Goal: Task Accomplishment & Management: Manage account settings

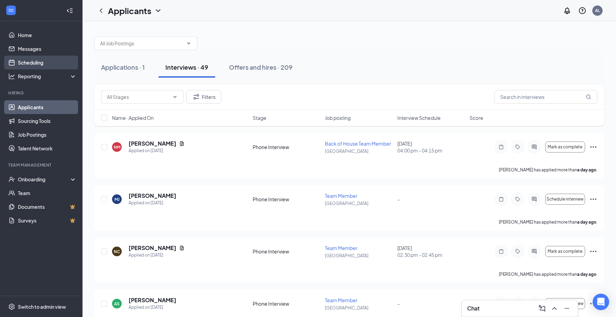
click at [35, 61] on link "Scheduling" at bounding box center [47, 63] width 59 height 14
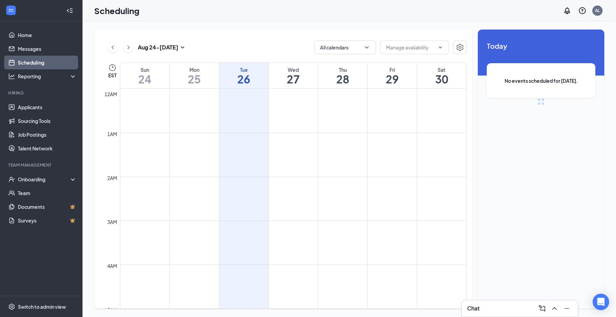
scroll to position [338, 0]
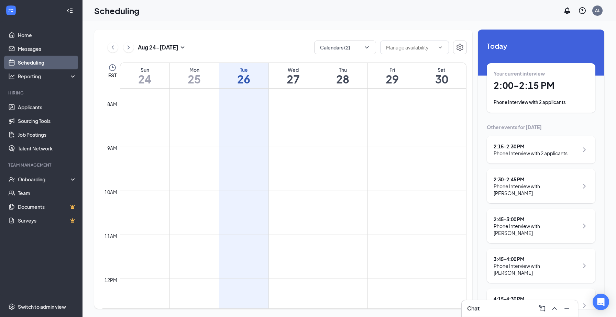
click at [515, 91] on h1 "2:00 - 2:15 PM" at bounding box center [541, 86] width 95 height 12
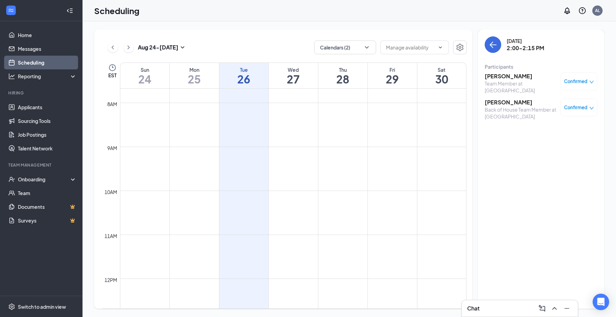
click at [506, 78] on h3 "[PERSON_NAME]" at bounding box center [521, 77] width 72 height 8
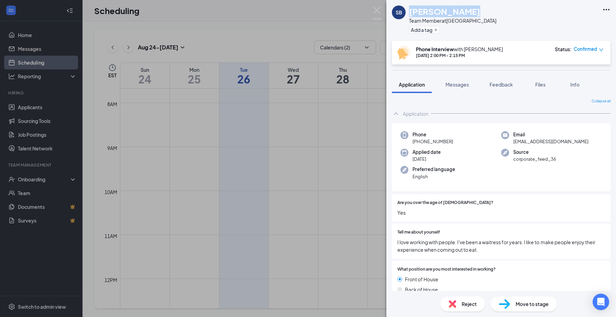
drag, startPoint x: 468, startPoint y: 11, endPoint x: 401, endPoint y: 11, distance: 66.7
click at [401, 11] on div "SB [PERSON_NAME] Team Member at [GEOGRAPHIC_DATA] Add a tag" at bounding box center [444, 21] width 105 height 30
copy div "[PERSON_NAME]"
click at [373, 11] on img at bounding box center [377, 13] width 9 height 13
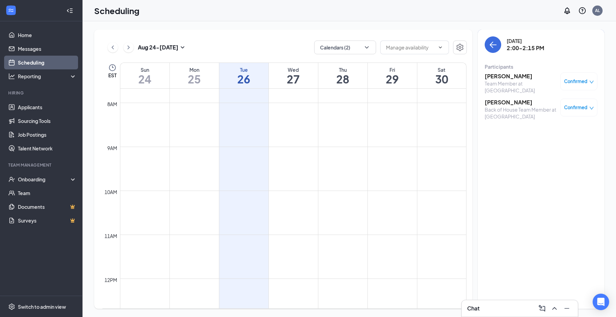
click at [504, 101] on h3 "[PERSON_NAME]" at bounding box center [521, 103] width 72 height 8
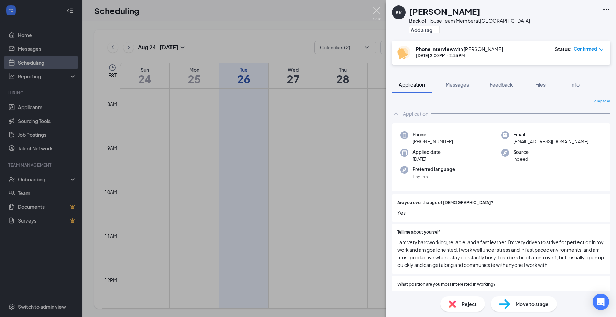
click at [375, 14] on img at bounding box center [377, 13] width 9 height 13
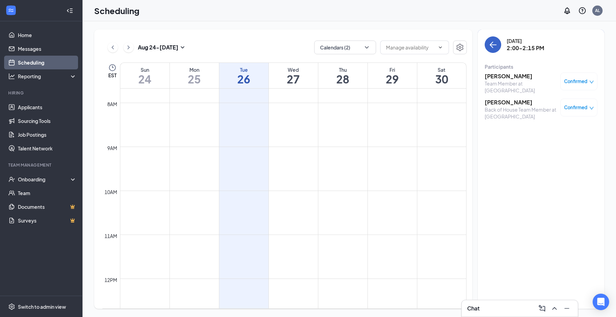
click at [490, 48] on icon "ArrowLeft" at bounding box center [493, 45] width 8 height 8
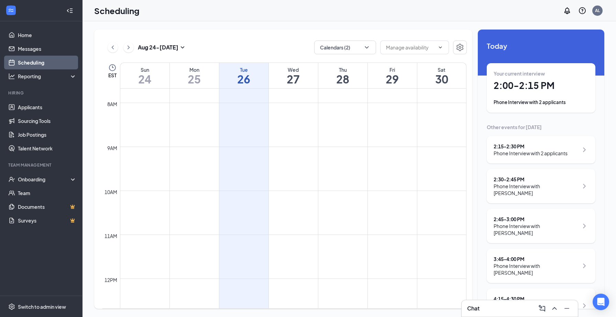
click at [524, 97] on div "Your current interview 2:00 - 2:15 PM Phone Interview with 2 applicants" at bounding box center [541, 88] width 95 height 36
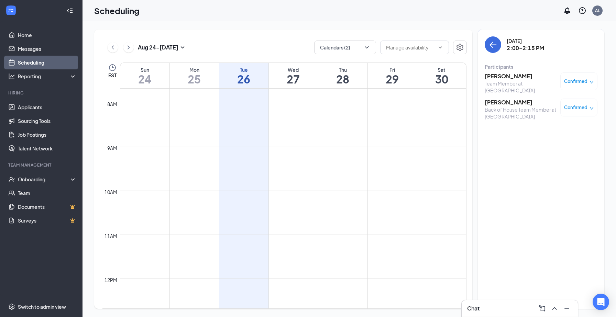
click at [492, 107] on div "Back of House Team Member at [GEOGRAPHIC_DATA]" at bounding box center [521, 113] width 72 height 14
click at [490, 100] on h3 "[PERSON_NAME]" at bounding box center [521, 103] width 72 height 8
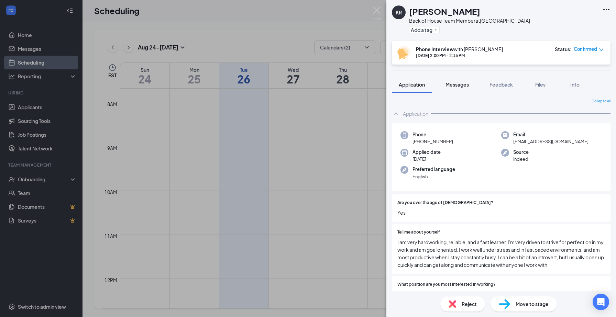
click at [463, 86] on span "Messages" at bounding box center [457, 84] width 23 height 6
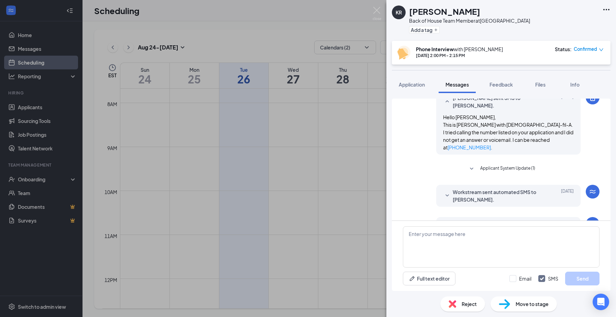
scroll to position [260, 0]
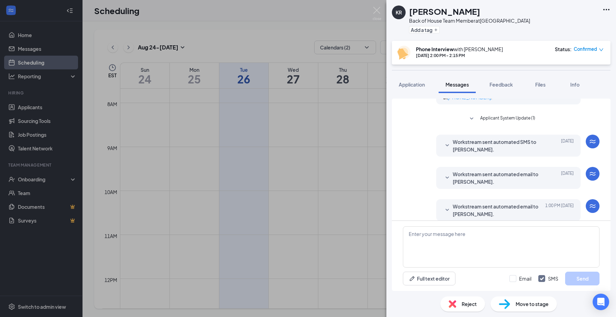
click at [478, 203] on span "Workstream sent automated email to [PERSON_NAME]." at bounding box center [498, 210] width 90 height 15
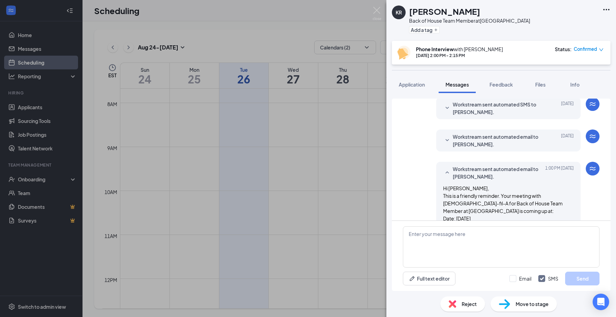
click at [489, 171] on span "Workstream sent automated email to [PERSON_NAME]." at bounding box center [498, 172] width 90 height 15
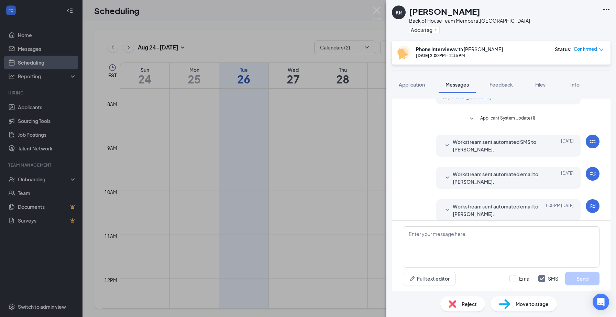
scroll to position [0, 0]
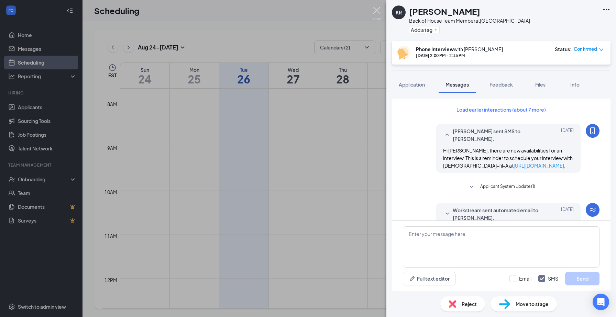
click at [377, 17] on img at bounding box center [377, 13] width 9 height 13
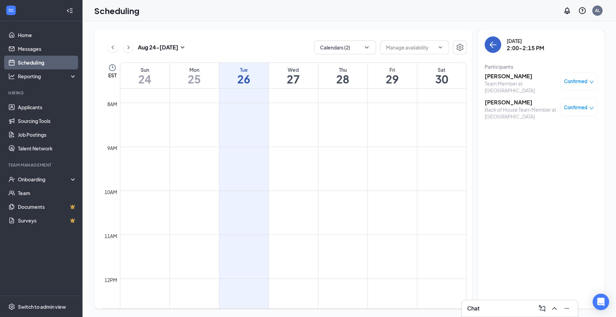
click at [490, 46] on icon "ArrowLeft" at bounding box center [493, 45] width 8 height 8
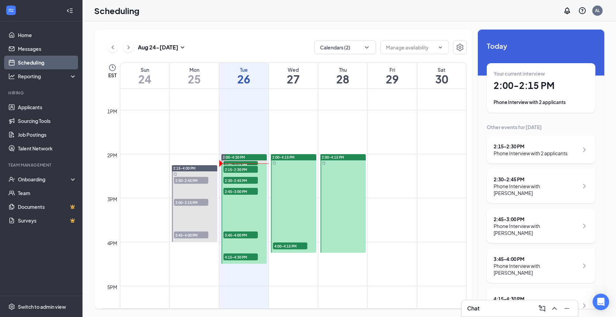
scroll to position [553, 0]
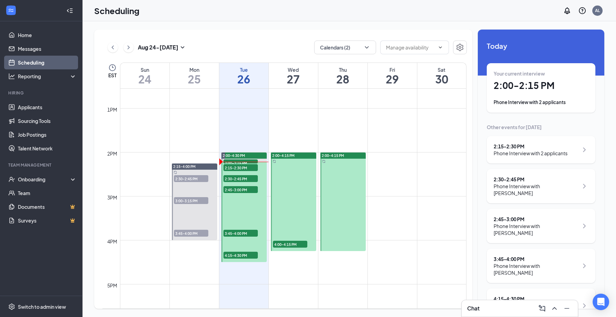
click at [535, 99] on div "Your current interview 2:00 - 2:15 PM Phone Interview with 2 applicants" at bounding box center [541, 88] width 95 height 36
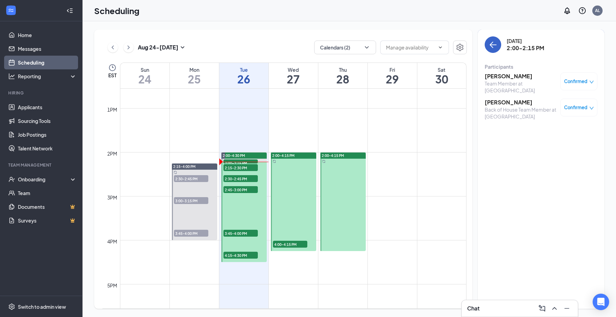
click at [496, 45] on icon "ArrowLeft" at bounding box center [493, 45] width 7 height 1
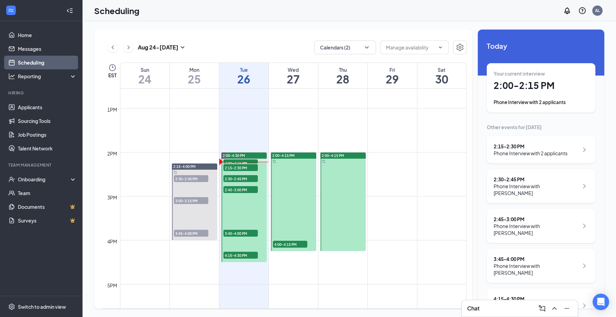
click at [527, 88] on h1 "2:00 - 2:15 PM" at bounding box center [541, 86] width 95 height 12
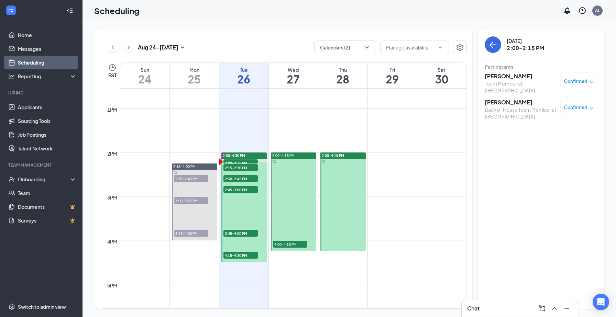
click at [506, 101] on h3 "[PERSON_NAME]" at bounding box center [521, 103] width 72 height 8
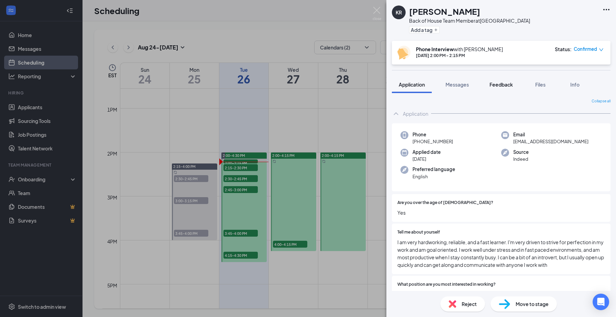
click at [508, 84] on span "Feedback" at bounding box center [501, 84] width 23 height 6
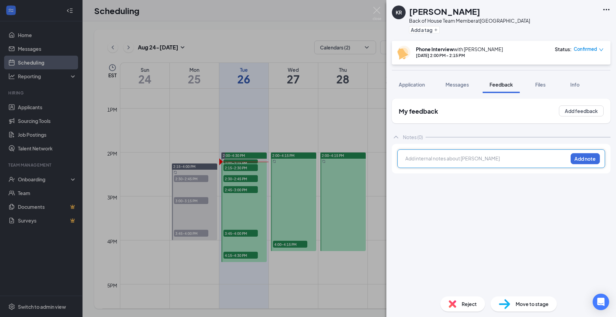
click at [450, 159] on div at bounding box center [487, 158] width 162 height 7
click at [509, 159] on span "Did not answer, did not call back. Rescheudled interview and did not answer aga…" at bounding box center [481, 161] width 150 height 13
click at [531, 159] on span "Did not answer, did not call back. Rescheuled interview and did not answer again" at bounding box center [479, 161] width 147 height 13
click at [467, 167] on div "Did not answer, did not call back. Rescheuled interview again and did not answe…" at bounding box center [487, 162] width 162 height 14
click at [541, 160] on span "Did not answer, did not call back. Rescheuled interview again and did not answe…" at bounding box center [486, 161] width 160 height 13
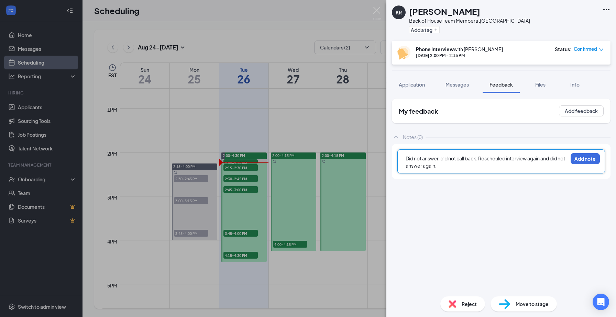
click at [542, 159] on span "Did not answer, did not call back. Rescheuled interview again and did not answe…" at bounding box center [486, 161] width 160 height 13
click at [585, 160] on button "Add note" at bounding box center [585, 158] width 29 height 11
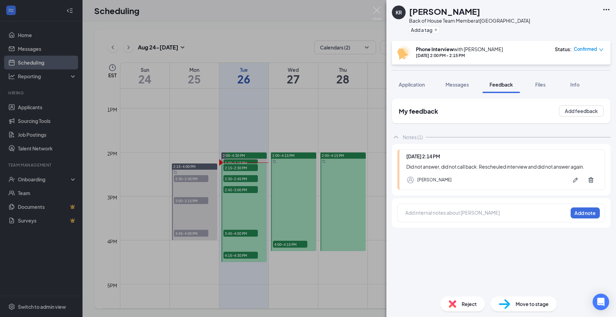
click at [459, 309] on div "Reject" at bounding box center [462, 304] width 45 height 15
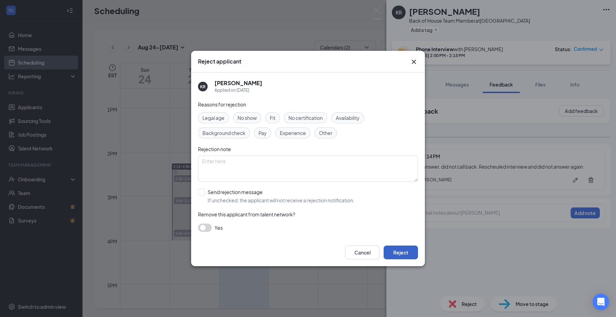
click at [403, 255] on button "Reject" at bounding box center [401, 253] width 34 height 14
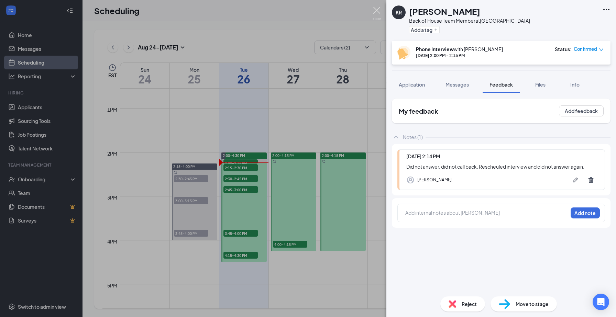
click at [376, 13] on img at bounding box center [377, 13] width 9 height 13
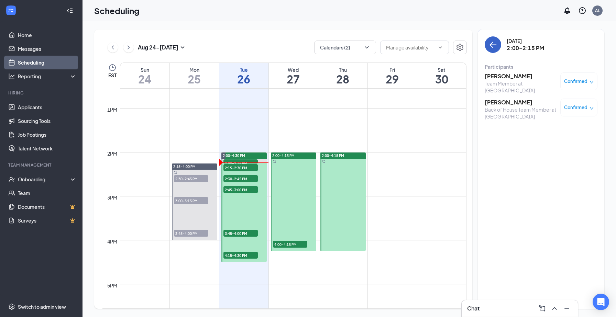
click at [499, 43] on button "back-button" at bounding box center [493, 44] width 17 height 17
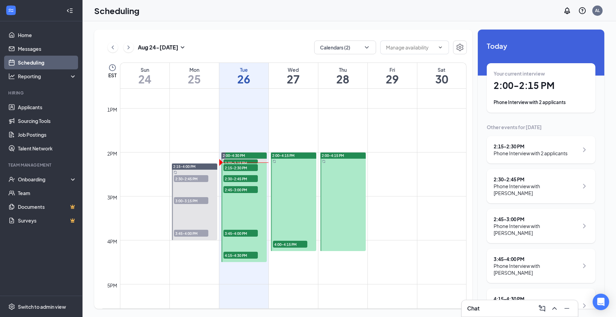
click at [535, 157] on div "2:15 - 2:30 PM Phone Interview with 2 applicants" at bounding box center [541, 150] width 109 height 28
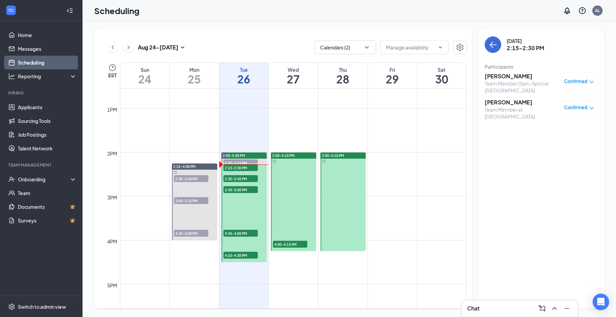
click at [509, 78] on h3 "[PERSON_NAME]" at bounding box center [521, 77] width 72 height 8
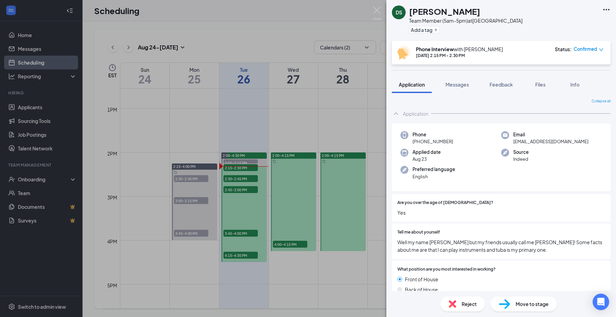
click at [443, 12] on h1 "[PERSON_NAME]" at bounding box center [444, 12] width 71 height 12
click at [460, 15] on h1 "[PERSON_NAME]" at bounding box center [444, 12] width 71 height 12
click at [481, 15] on div "[PERSON_NAME]" at bounding box center [465, 12] width 113 height 12
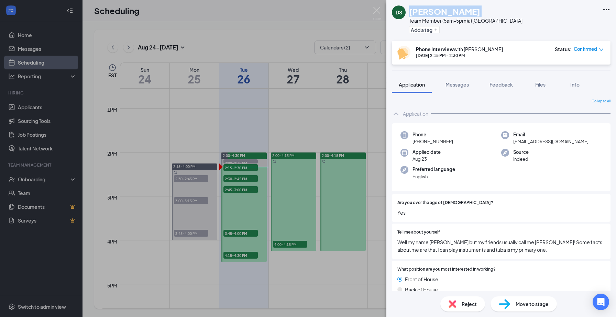
drag, startPoint x: 480, startPoint y: 13, endPoint x: 430, endPoint y: 11, distance: 50.6
click at [430, 11] on div "[PERSON_NAME]" at bounding box center [465, 12] width 113 height 12
copy h1 "[PERSON_NAME]"
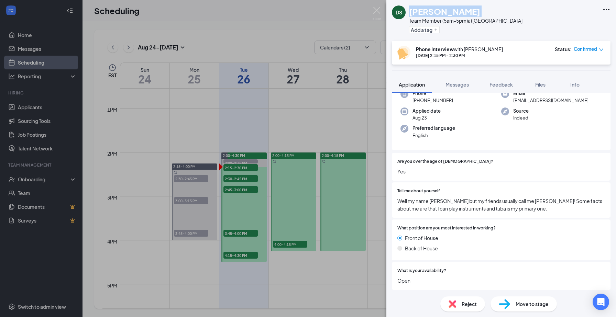
scroll to position [40, 0]
click at [375, 11] on img at bounding box center [377, 13] width 9 height 13
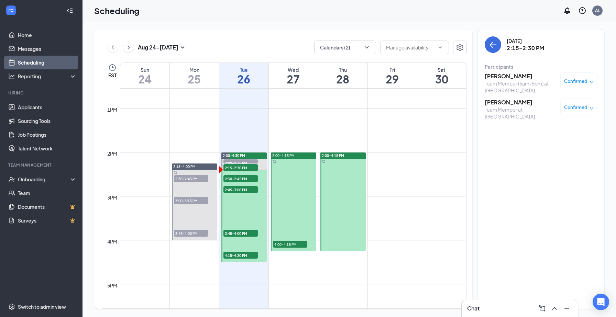
click at [510, 101] on h3 "[PERSON_NAME]" at bounding box center [521, 103] width 72 height 8
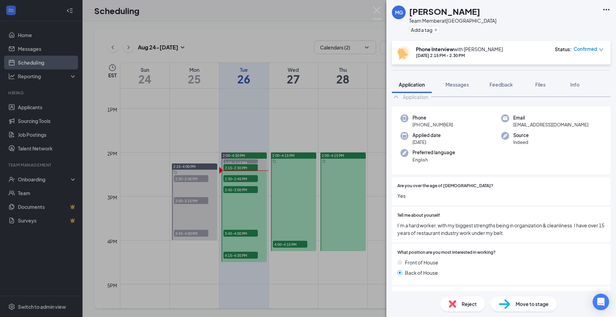
scroll to position [18, 0]
drag, startPoint x: 457, startPoint y: 11, endPoint x: 409, endPoint y: 11, distance: 48.5
click at [409, 11] on div "MG [PERSON_NAME] Team Member at [GEOGRAPHIC_DATA] Add a tag" at bounding box center [444, 21] width 105 height 30
copy h1 "[PERSON_NAME]"
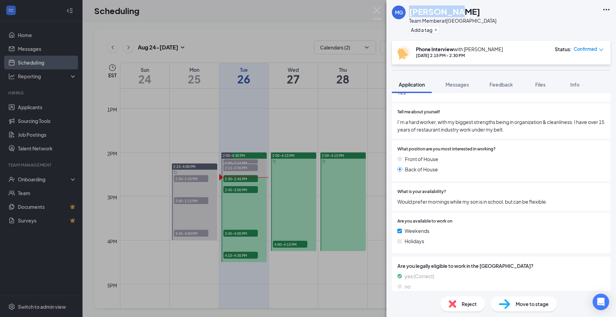
scroll to position [120, 0]
click at [380, 9] on img at bounding box center [377, 13] width 9 height 13
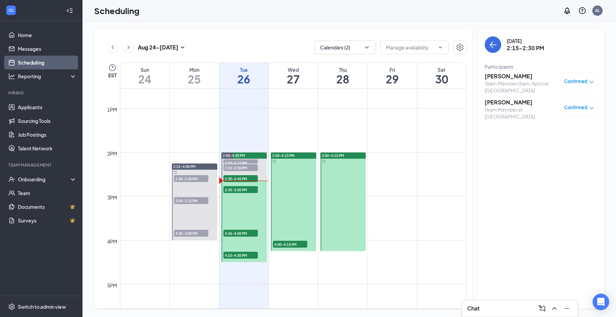
click at [491, 55] on div "[DATE] 2:15-2:30 PM Participants [PERSON_NAME] Team Member (5am-5pm) at [GEOGRA…" at bounding box center [541, 80] width 113 height 88
click at [492, 45] on icon "ArrowLeft" at bounding box center [493, 45] width 8 height 8
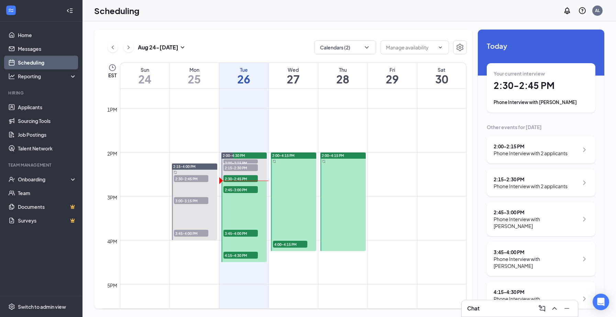
click at [506, 102] on div "Phone Interview with [PERSON_NAME]" at bounding box center [541, 102] width 95 height 7
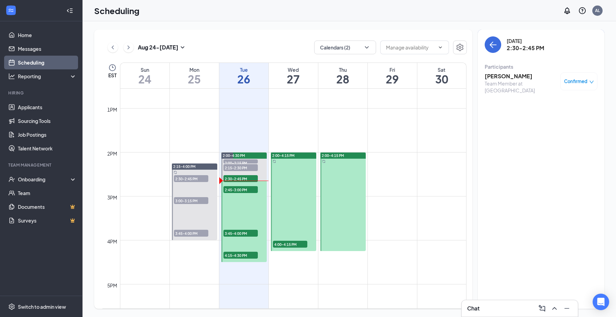
click at [498, 79] on h3 "[PERSON_NAME]" at bounding box center [521, 77] width 72 height 8
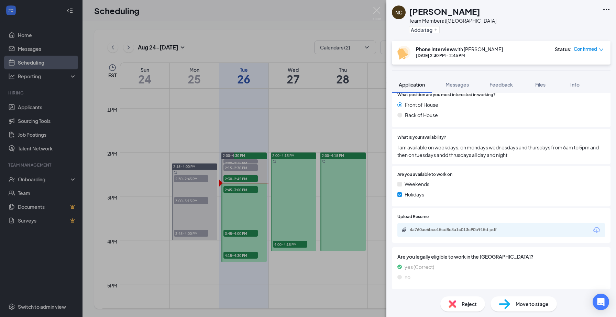
scroll to position [164, 0]
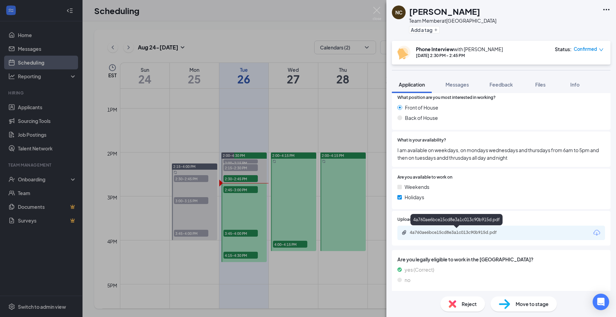
click at [450, 232] on div "4a760ae6bce15cd8e3a1c013c90b915d.pdf" at bounding box center [458, 233] width 96 height 6
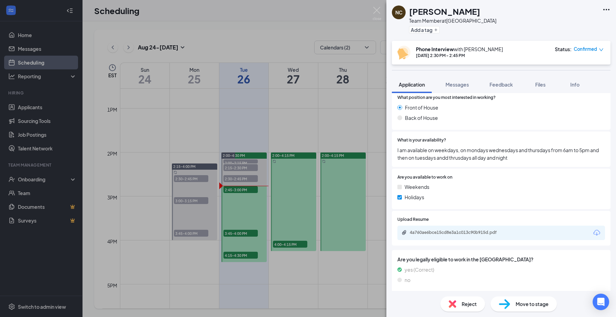
drag, startPoint x: 457, startPoint y: 11, endPoint x: 409, endPoint y: 10, distance: 48.5
click at [409, 10] on div "NC [PERSON_NAME] Team Member at [GEOGRAPHIC_DATA] Add a tag" at bounding box center [444, 21] width 105 height 30
click at [379, 11] on img at bounding box center [377, 13] width 9 height 13
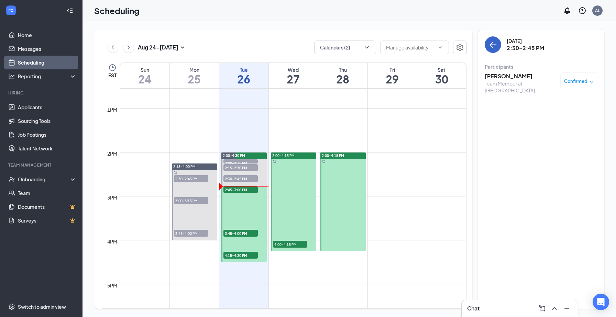
click at [493, 45] on icon "ArrowLeft" at bounding box center [493, 45] width 7 height 1
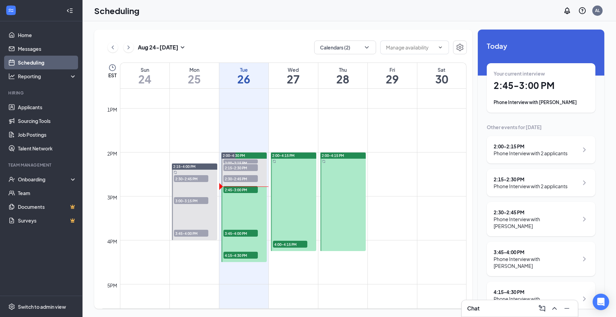
click at [534, 100] on div "Phone Interview with [PERSON_NAME]" at bounding box center [541, 102] width 95 height 7
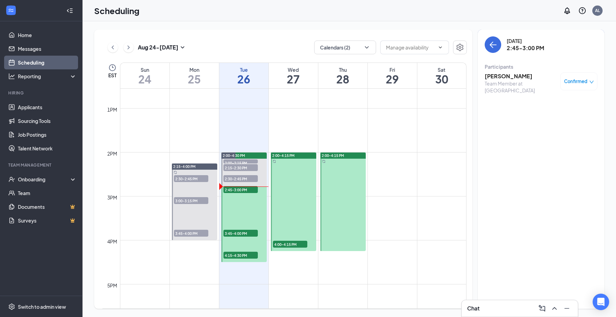
click at [501, 78] on h3 "[PERSON_NAME]" at bounding box center [521, 77] width 72 height 8
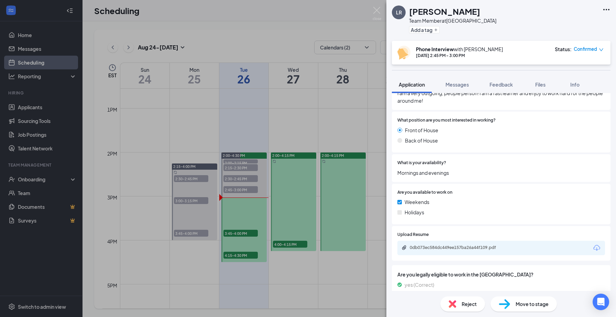
scroll to position [167, 0]
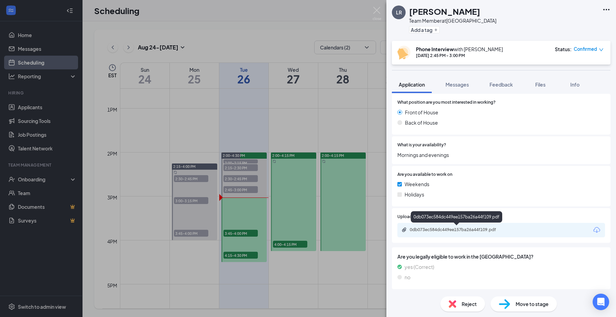
click at [472, 231] on div "0db073ec584dc449ee157ba26a44f109.pdf" at bounding box center [458, 230] width 96 height 6
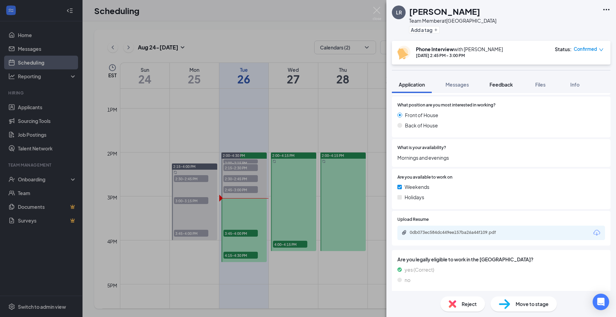
click at [507, 86] on span "Feedback" at bounding box center [501, 84] width 23 height 6
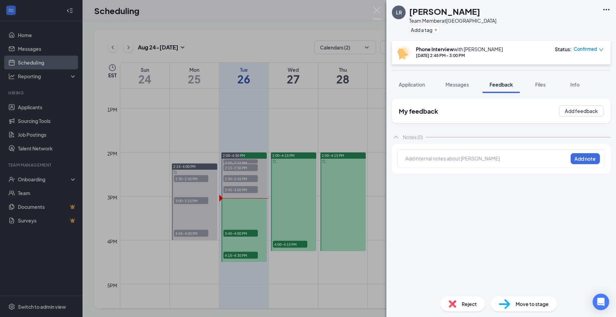
click at [432, 161] on div at bounding box center [487, 158] width 162 height 7
click at [488, 159] on div "Availability does not fit." at bounding box center [487, 158] width 162 height 7
click at [579, 161] on button "Add note" at bounding box center [585, 158] width 29 height 11
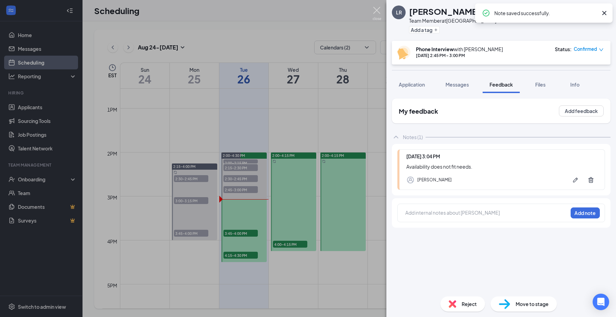
click at [378, 10] on img at bounding box center [377, 13] width 9 height 13
